Goal: Book appointment/travel/reservation

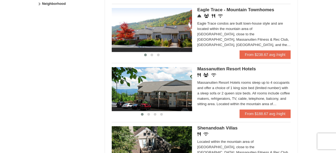
scroll to position [374, 0]
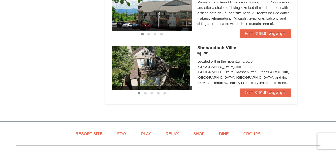
drag, startPoint x: 152, startPoint y: 77, endPoint x: 150, endPoint y: 98, distance: 21.2
click at [150, 97] on li "Renovated Bedroom Renovated Living & Dining Room Renovated Bedroom Renovated Li…" at bounding box center [201, 69] width 179 height 55
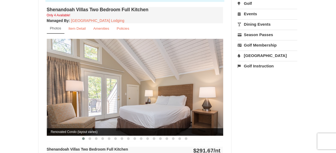
scroll to position [214, 0]
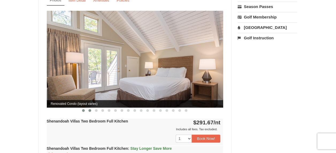
click at [91, 108] on button at bounding box center [90, 110] width 6 height 5
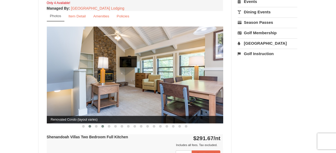
scroll to position [187, 0]
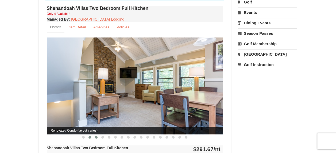
click at [97, 136] on span at bounding box center [96, 137] width 3 height 3
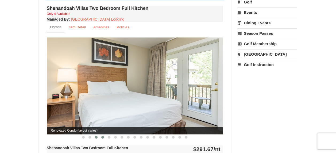
click at [103, 136] on span at bounding box center [102, 137] width 3 height 3
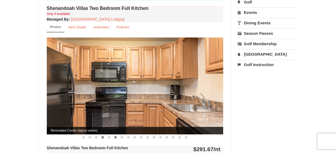
click at [113, 134] on button at bounding box center [115, 136] width 6 height 5
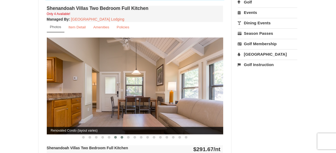
click at [119, 134] on button at bounding box center [122, 136] width 6 height 5
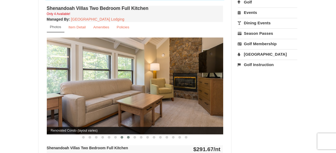
click at [130, 134] on button at bounding box center [128, 136] width 6 height 5
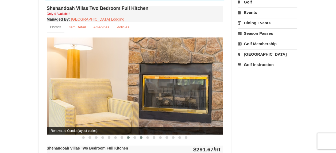
click at [138, 135] on button at bounding box center [141, 137] width 6 height 5
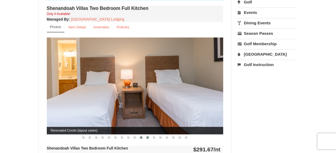
click at [146, 136] on span at bounding box center [147, 137] width 3 height 3
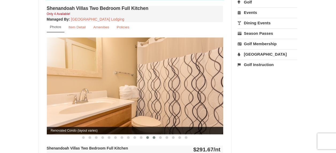
click at [155, 135] on button at bounding box center [154, 137] width 6 height 5
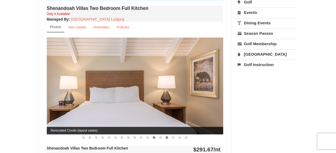
click at [165, 135] on button at bounding box center [167, 137] width 6 height 5
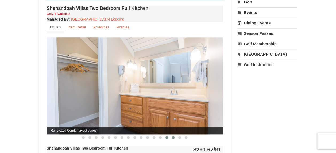
click at [174, 135] on button at bounding box center [173, 137] width 6 height 5
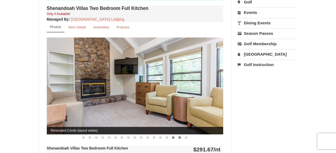
click at [181, 135] on button at bounding box center [179, 137] width 6 height 5
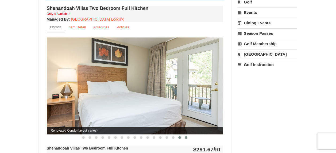
click at [184, 135] on button at bounding box center [186, 137] width 6 height 5
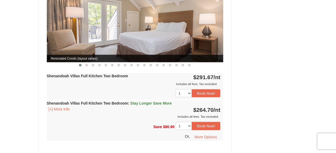
scroll to position [481, 0]
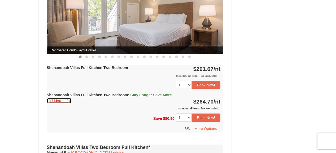
click at [57, 98] on button "[+] More Info" at bounding box center [59, 101] width 25 height 6
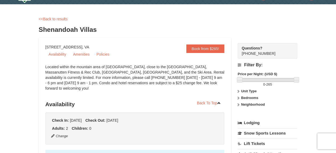
scroll to position [0, 0]
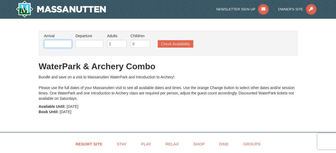
click at [51, 44] on input "text" at bounding box center [58, 44] width 28 height 8
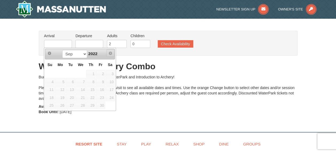
click at [109, 52] on span "Next" at bounding box center [110, 53] width 4 height 4
click at [197, 80] on div "Bundle and save on a visit to Massanutten WaterPark and Introduction to Archery…" at bounding box center [168, 87] width 259 height 27
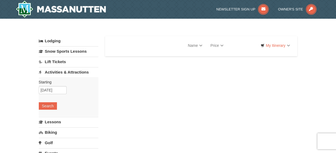
select select "10"
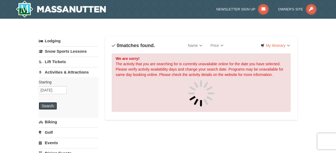
click at [50, 105] on button "Search" at bounding box center [48, 105] width 18 height 7
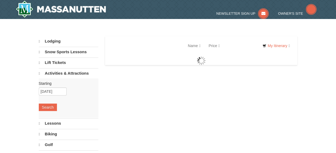
select select "10"
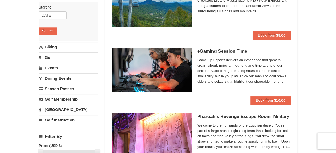
scroll to position [80, 0]
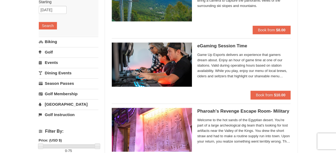
drag, startPoint x: 173, startPoint y: 68, endPoint x: 315, endPoint y: 59, distance: 142.5
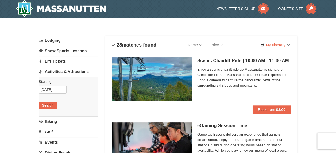
scroll to position [0, 0]
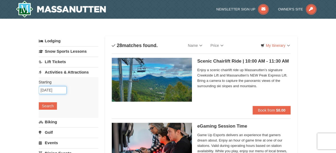
click at [54, 88] on input "10/18/2025" at bounding box center [53, 90] width 28 height 8
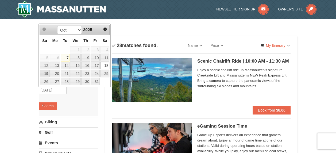
click at [46, 75] on link "19" at bounding box center [44, 73] width 9 height 7
type input "10/19/2025"
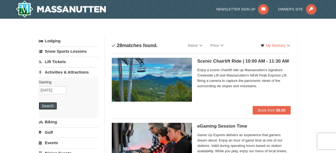
click at [51, 106] on button "Search" at bounding box center [48, 105] width 18 height 7
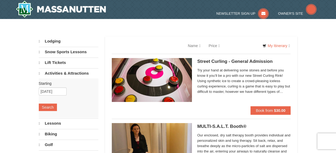
select select "10"
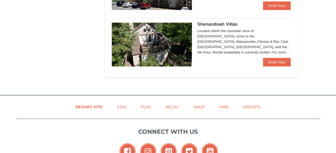
select select "10"
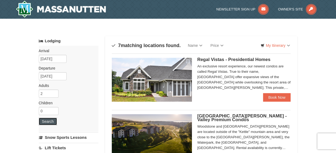
click at [50, 122] on button "Search" at bounding box center [48, 121] width 18 height 7
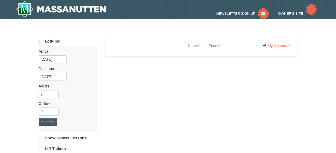
select select "10"
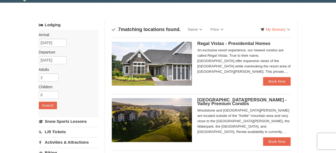
scroll to position [27, 0]
